Goal: Find specific page/section: Find specific page/section

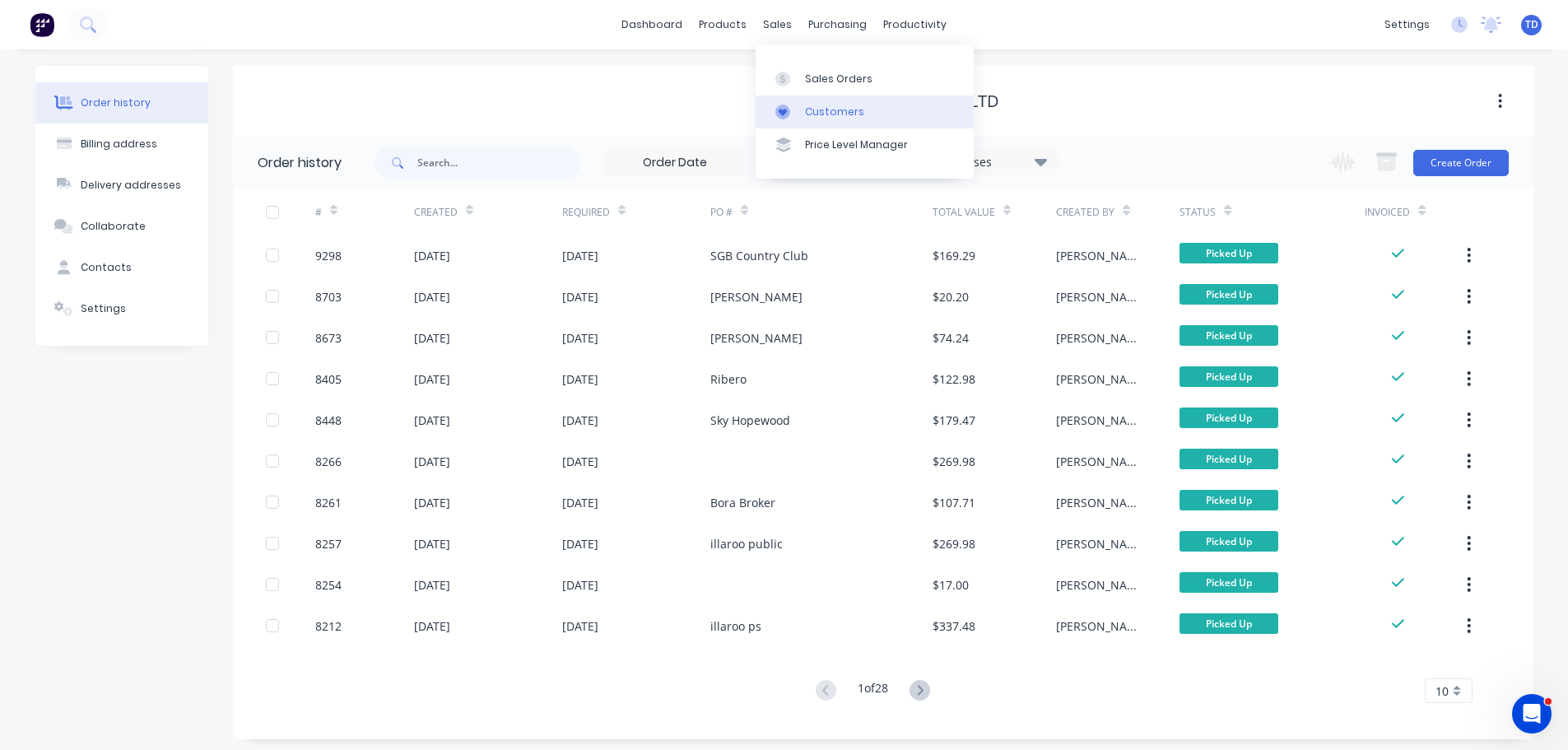
click at [820, 118] on div "Customers" at bounding box center [835, 112] width 59 height 15
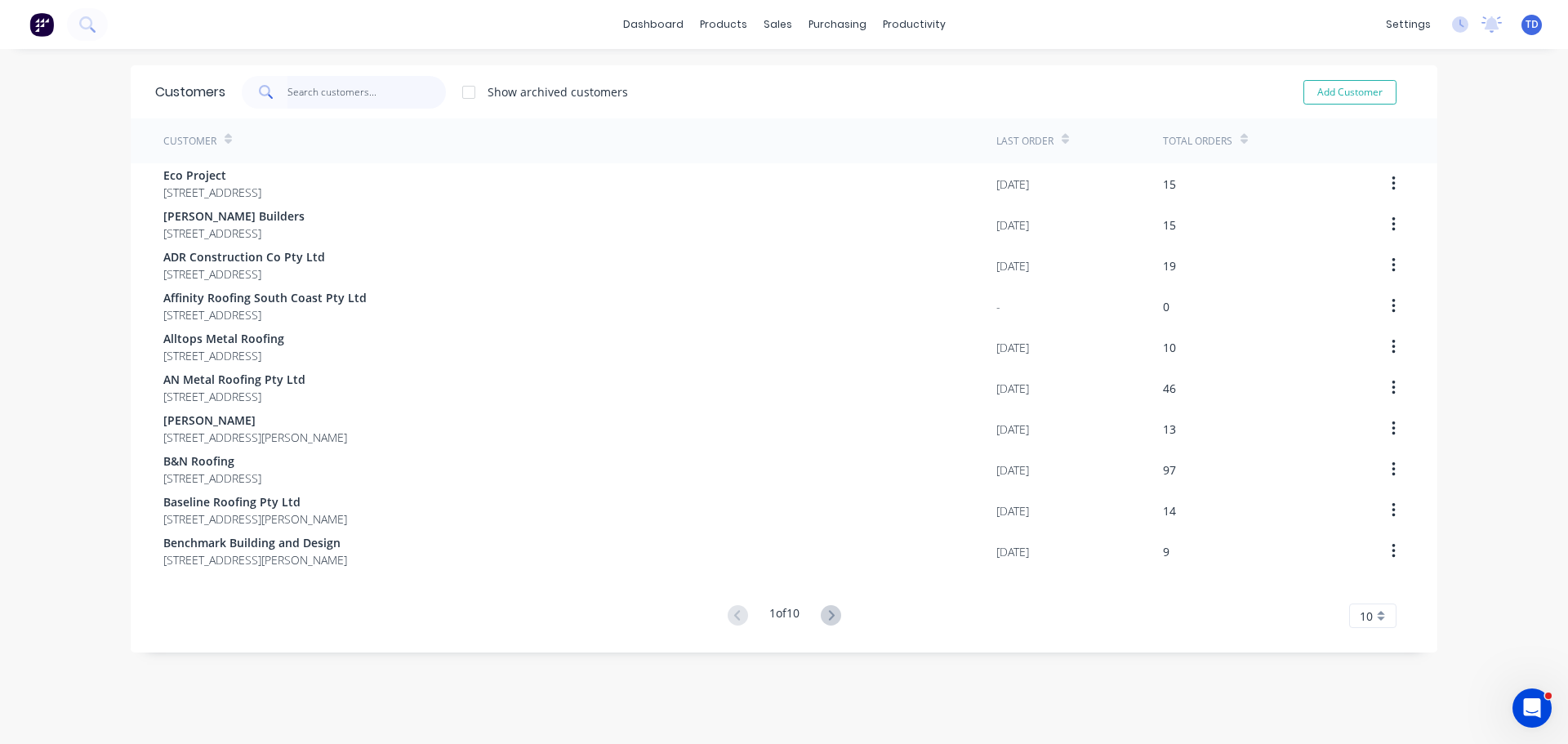
click at [382, 91] on input "text" at bounding box center [367, 93] width 159 height 33
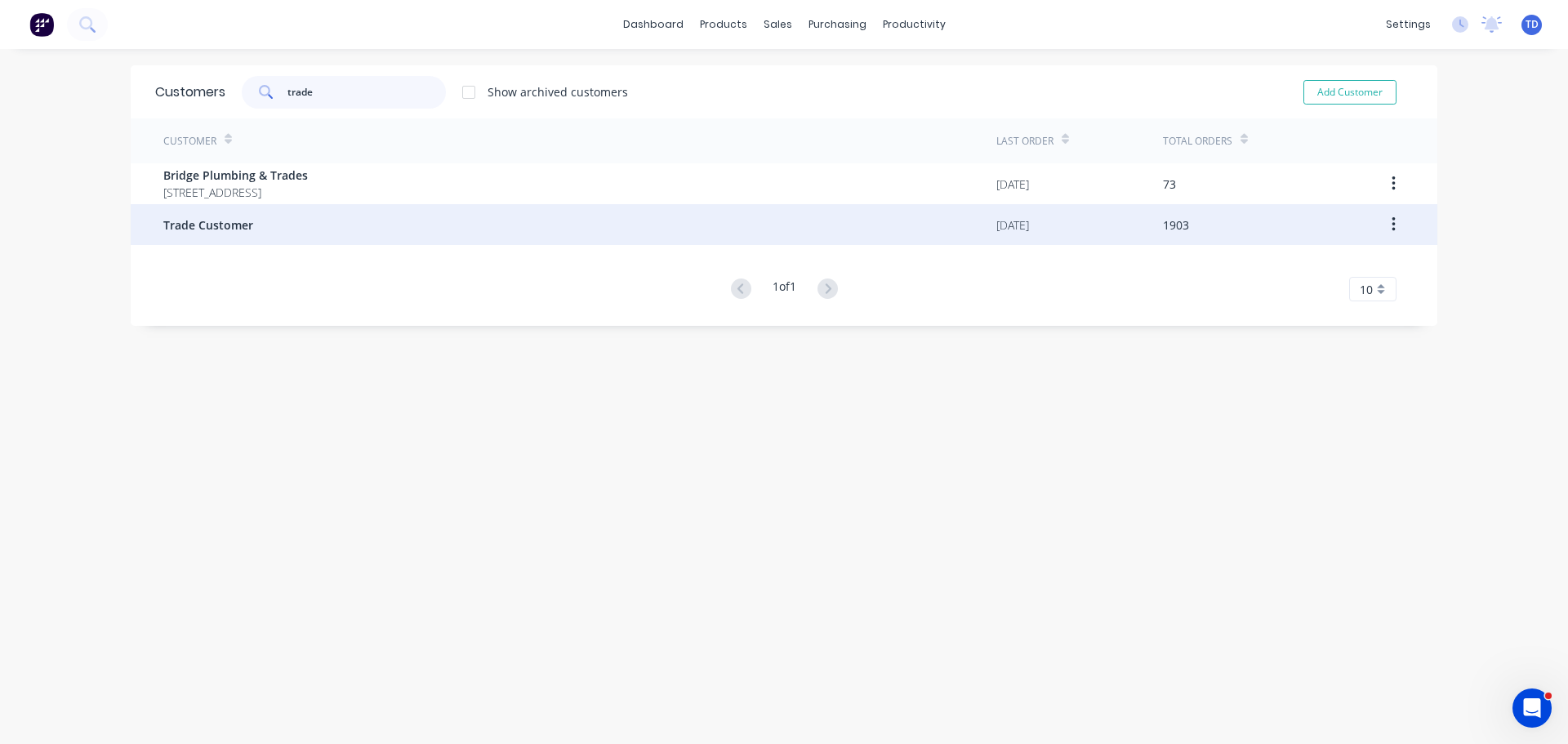
type input "trade"
click at [288, 233] on div "Trade Customer" at bounding box center [580, 224] width 833 height 40
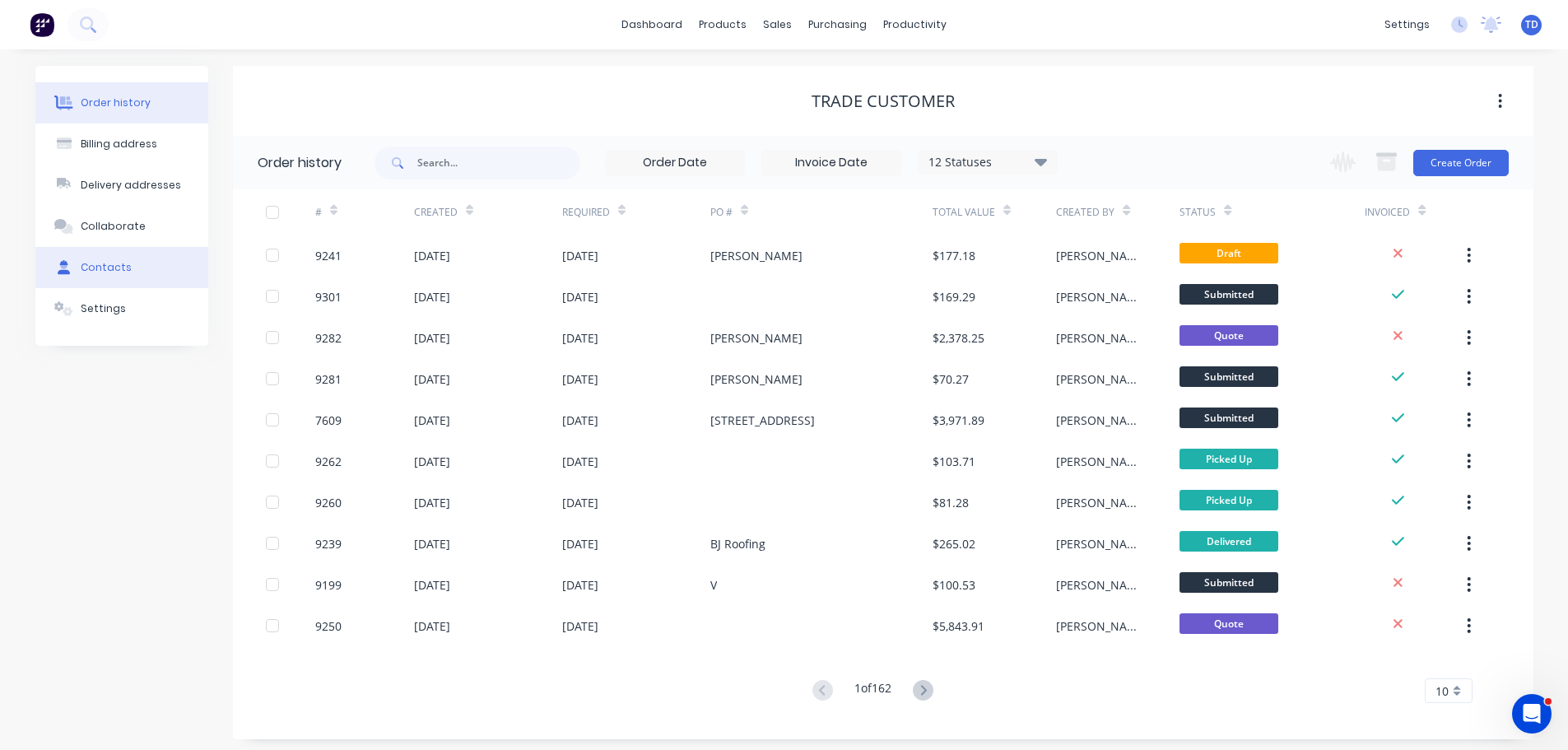
click at [112, 271] on div "Contacts" at bounding box center [106, 268] width 51 height 15
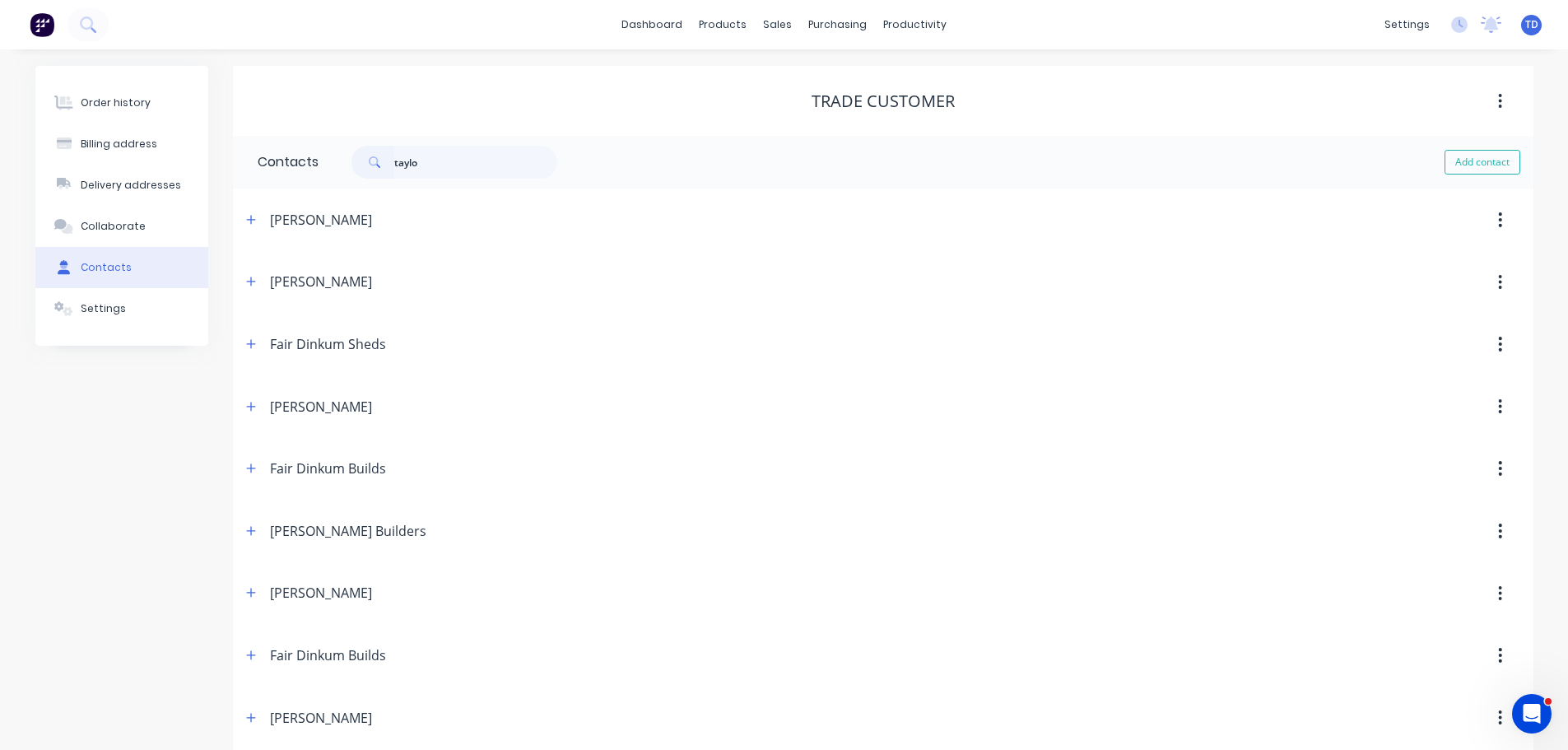
type input "taylor"
